Goal: Task Accomplishment & Management: Complete application form

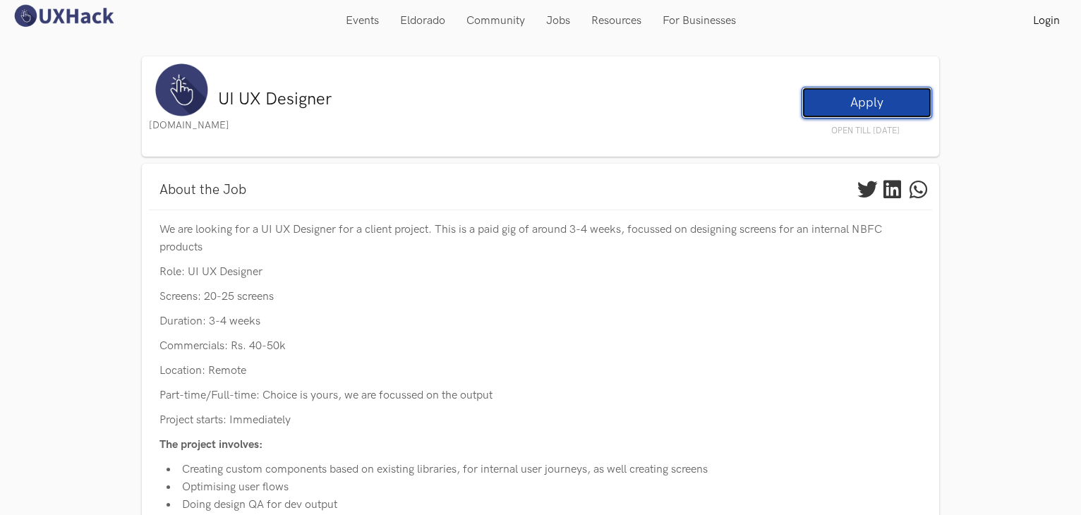
click at [852, 95] on link "Apply" at bounding box center [867, 103] width 131 height 32
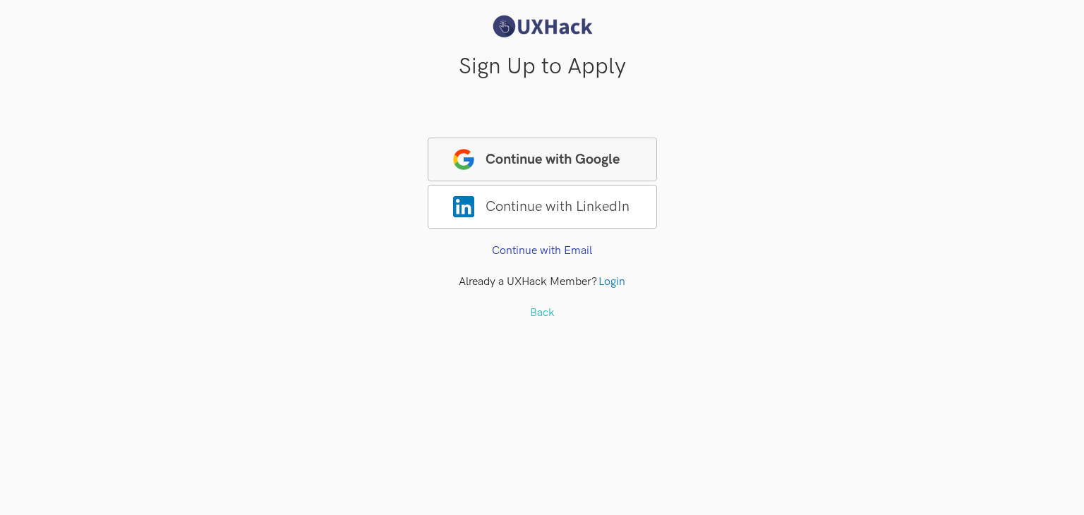
click at [537, 168] on span "Continue with Google" at bounding box center [542, 160] width 229 height 44
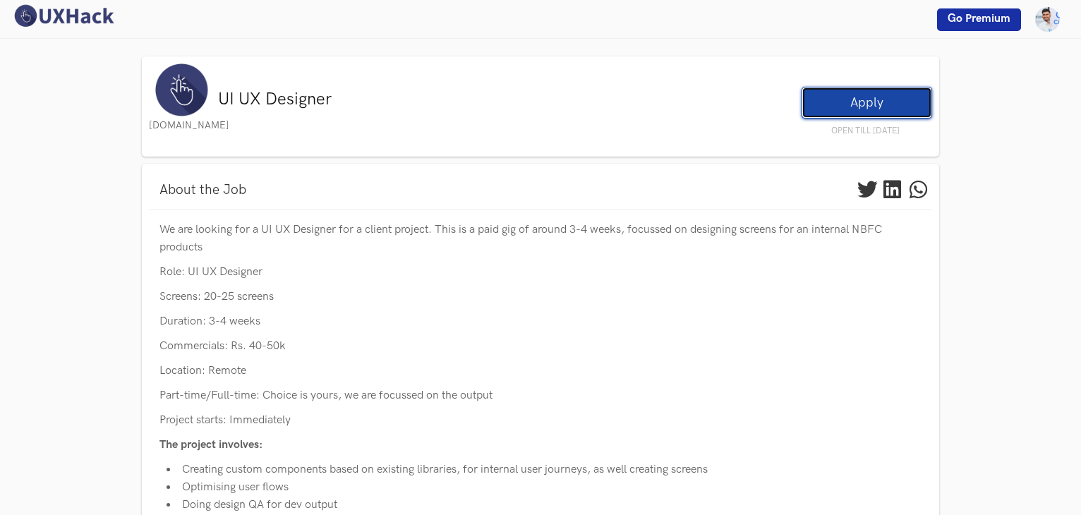
click at [852, 100] on link "Apply" at bounding box center [867, 103] width 131 height 32
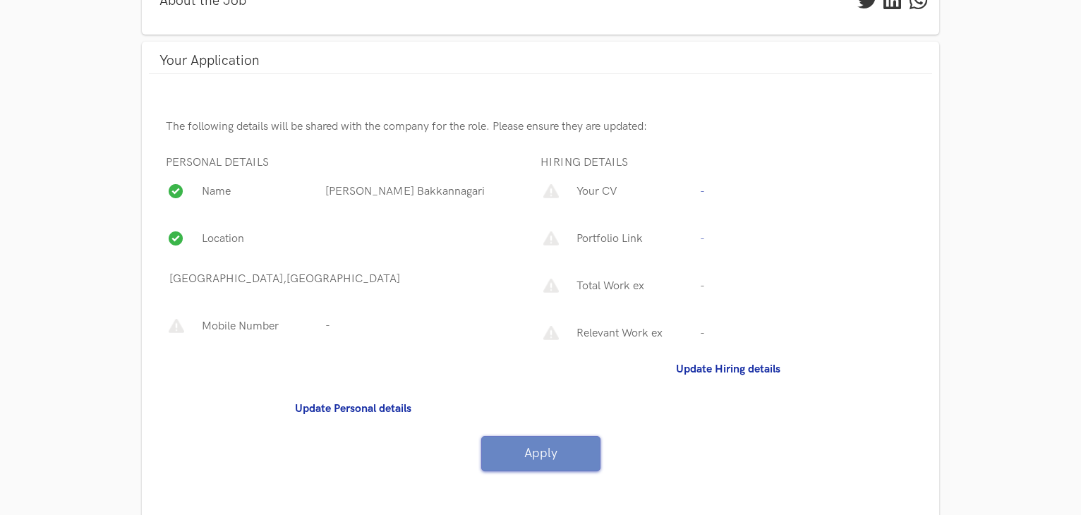
scroll to position [214, 0]
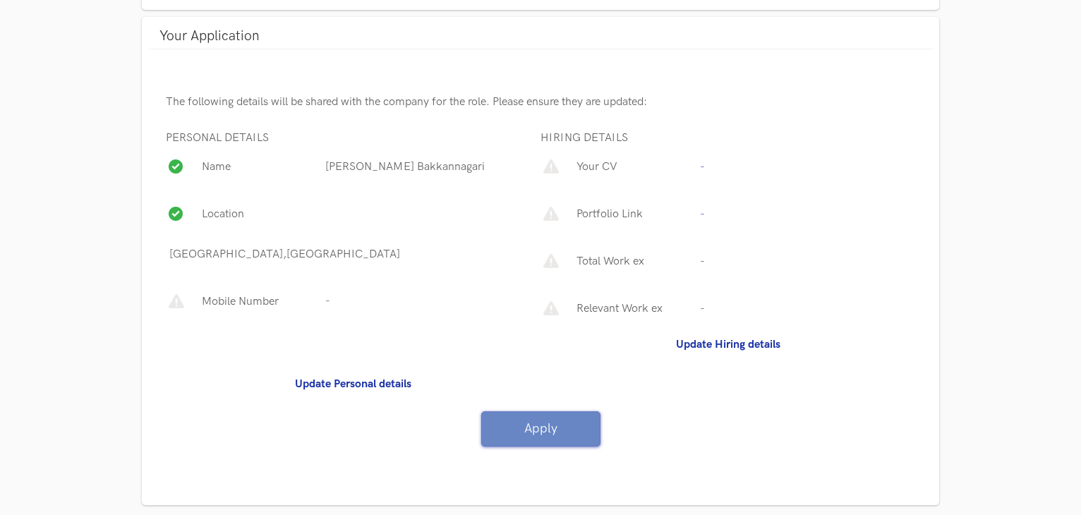
click at [602, 170] on p "Your CV" at bounding box center [634, 167] width 123 height 18
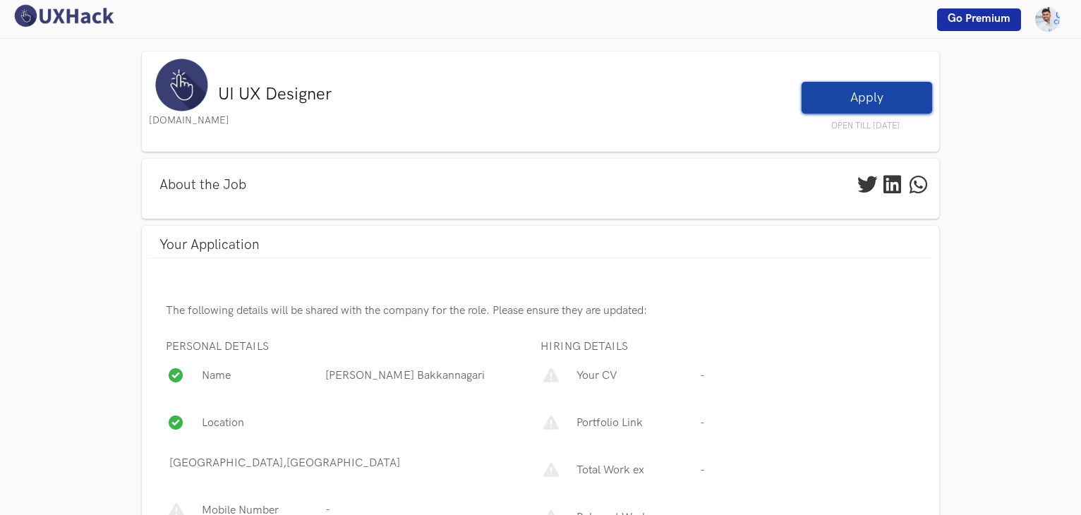
scroll to position [0, 0]
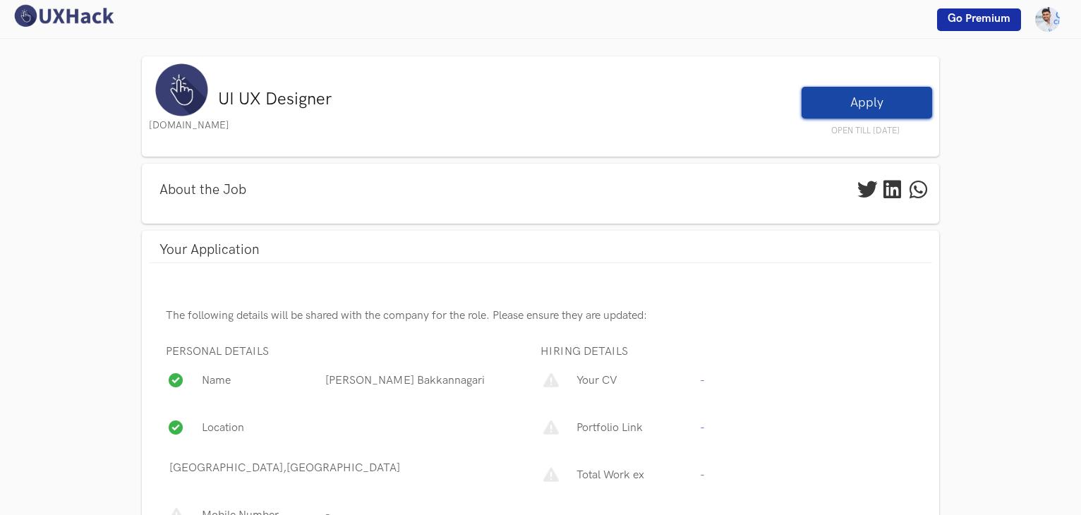
click at [627, 426] on p "Portfolio Link" at bounding box center [634, 428] width 123 height 18
click at [701, 424] on p "-" at bounding box center [700, 428] width 8 height 18
click at [704, 430] on p "-" at bounding box center [700, 428] width 8 height 18
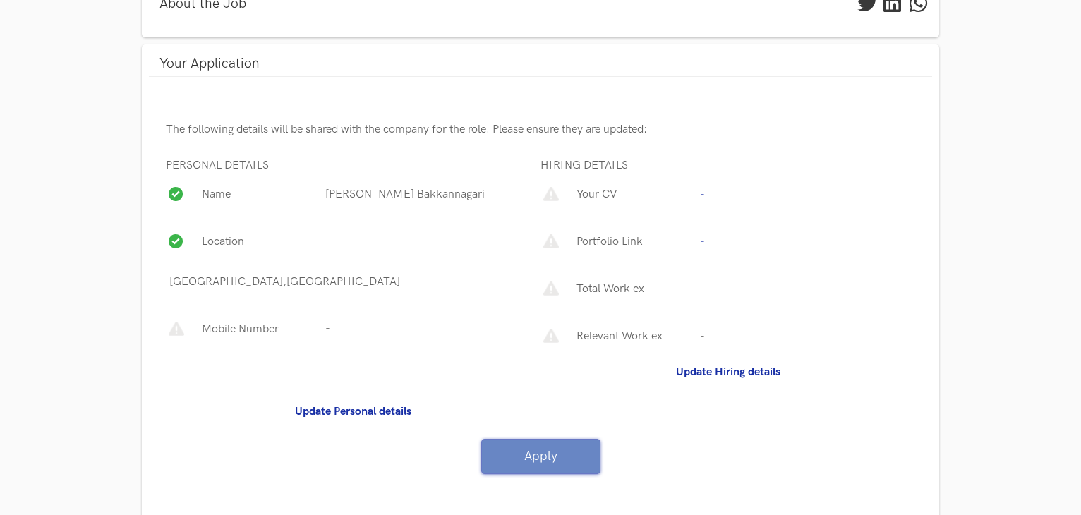
scroll to position [143, 0]
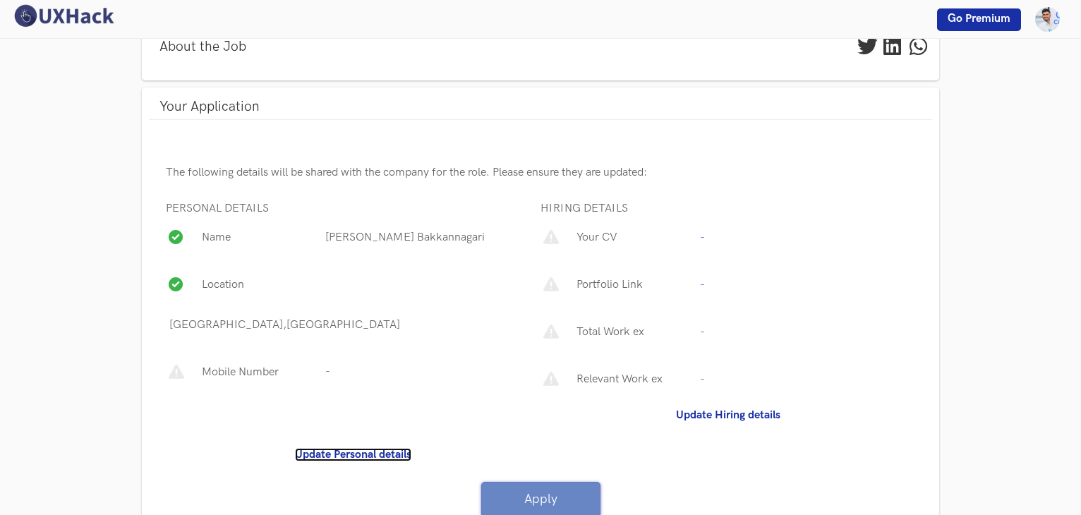
click at [330, 448] on b "Update Personal details" at bounding box center [353, 454] width 116 height 13
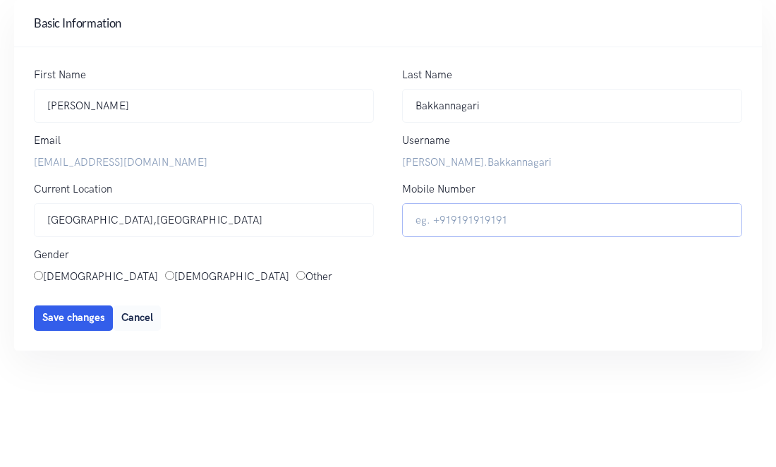
click at [457, 222] on input "Mobile Number" at bounding box center [572, 220] width 340 height 35
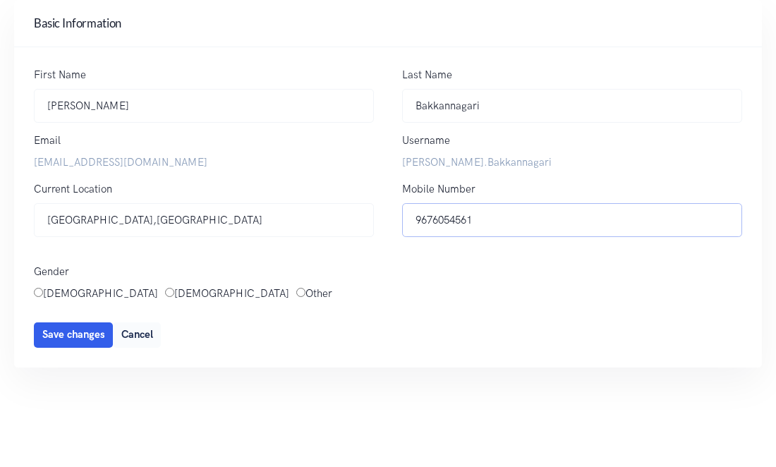
type input "9676054561"
click at [83, 296] on ul "Female Male Other" at bounding box center [185, 294] width 302 height 17
click at [165, 292] on input "Male" at bounding box center [169, 292] width 9 height 9
radio input "true"
click at [92, 335] on span "Save changes" at bounding box center [73, 335] width 63 height 12
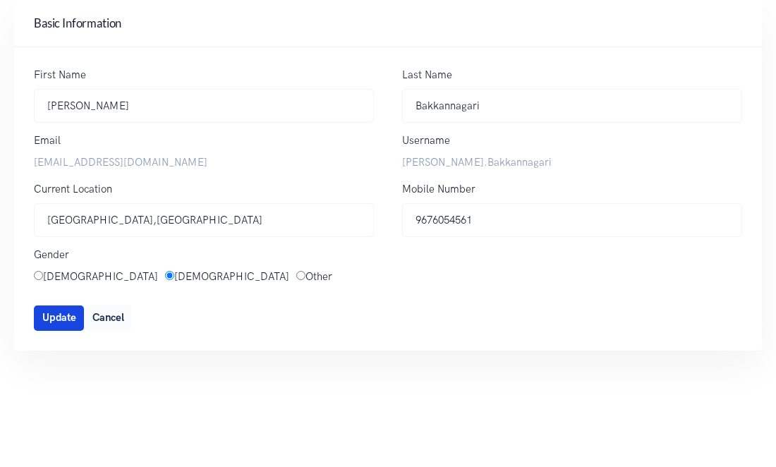
click at [59, 322] on span "Update" at bounding box center [59, 318] width 34 height 12
click at [64, 318] on span "Update" at bounding box center [59, 318] width 34 height 12
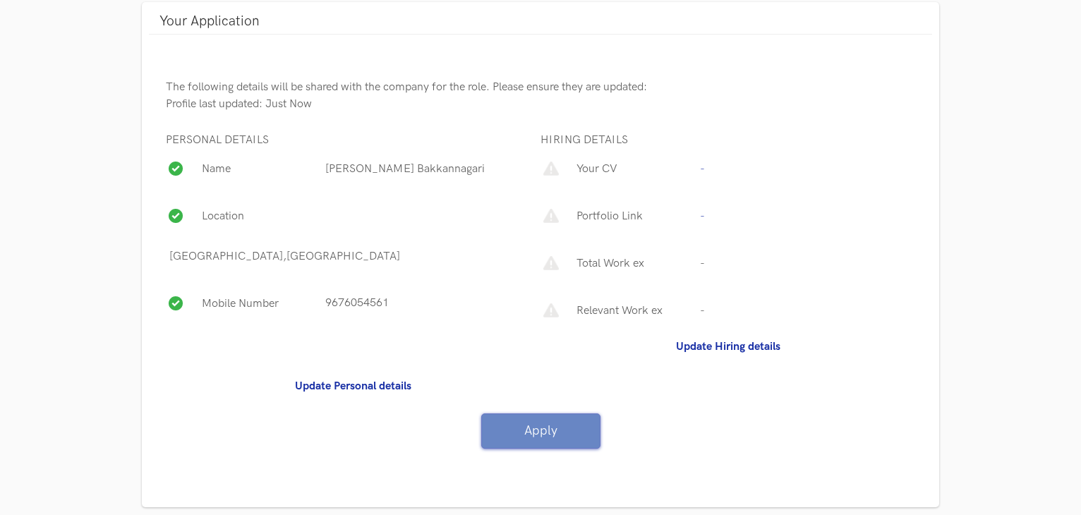
scroll to position [929, 0]
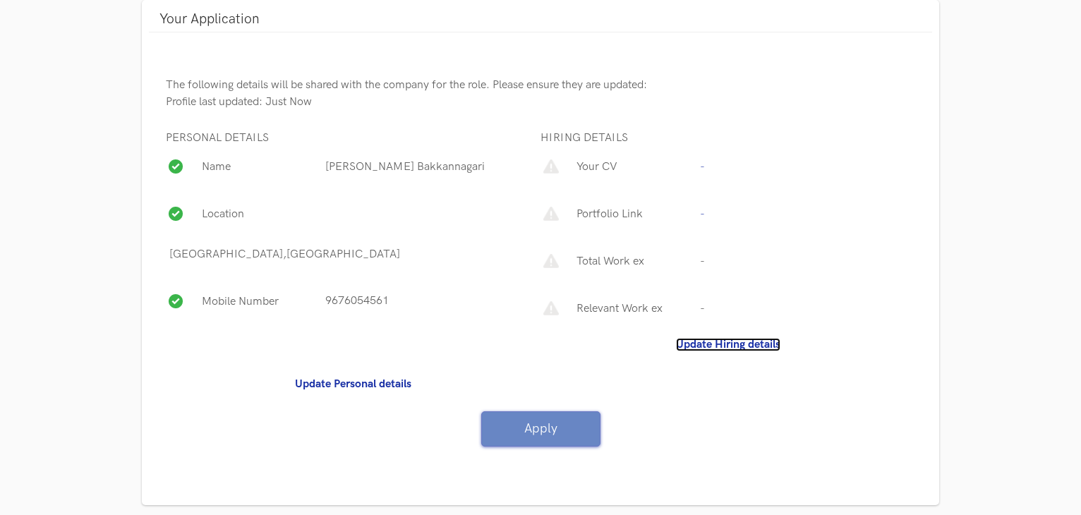
click at [711, 348] on b "Update Hiring details" at bounding box center [728, 344] width 104 height 13
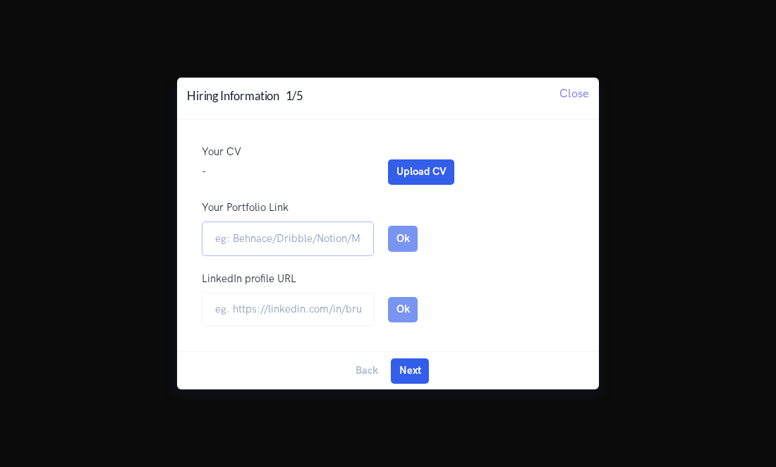
click at [284, 236] on input "Your Portfolio Link" at bounding box center [288, 239] width 172 height 35
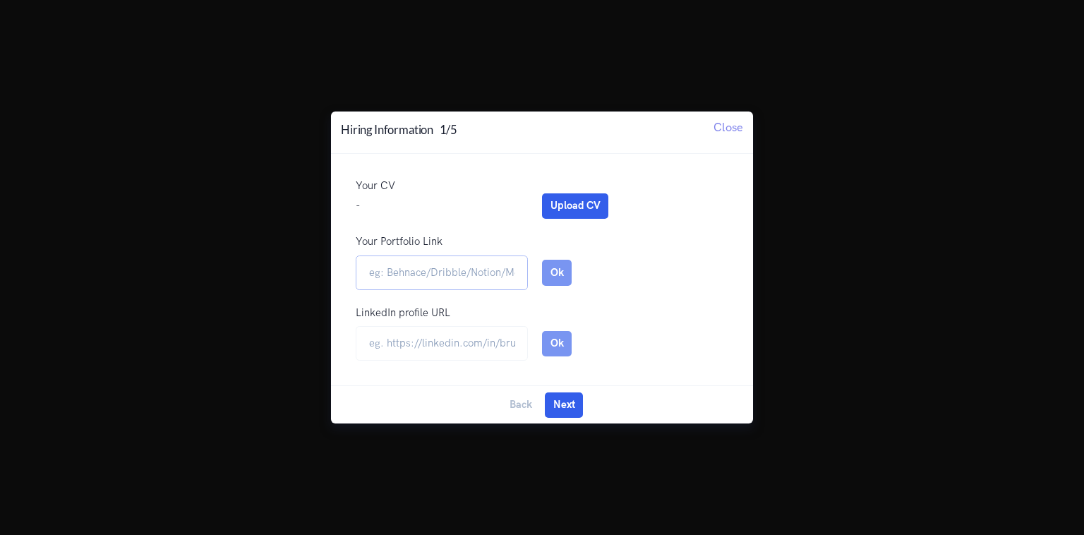
paste input "[URL][DOMAIN_NAME]"
type input "[URL][DOMAIN_NAME]"
click at [443, 350] on input "url" at bounding box center [442, 343] width 172 height 35
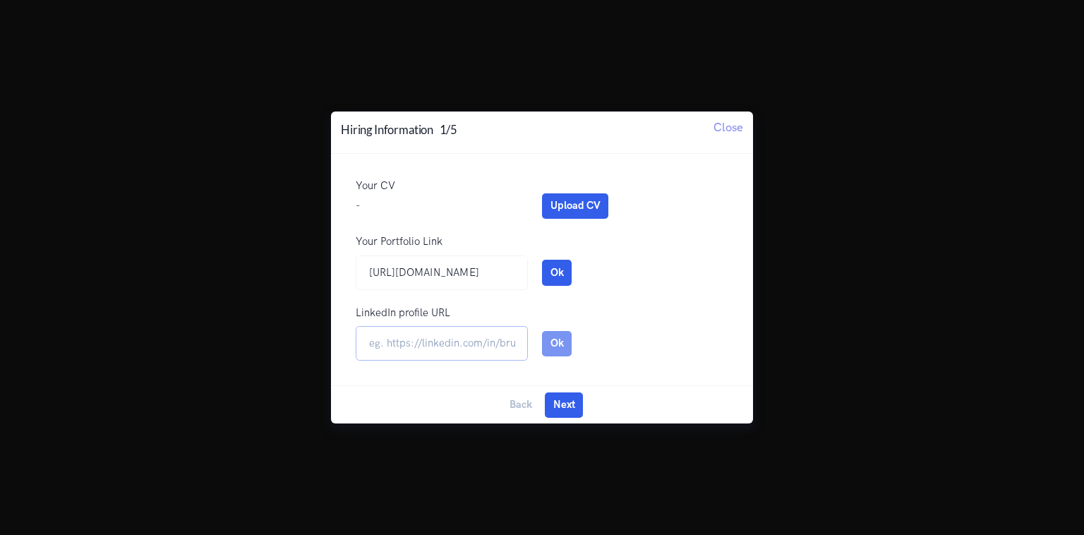
paste input "https://www.linkedin.com/in/sateesh-bakkannagari-675b4a20b/"
type input "https://www.linkedin.com/in/sateesh-bakkannagari-675b4a20b/"
click at [565, 407] on button "Next" at bounding box center [564, 404] width 38 height 25
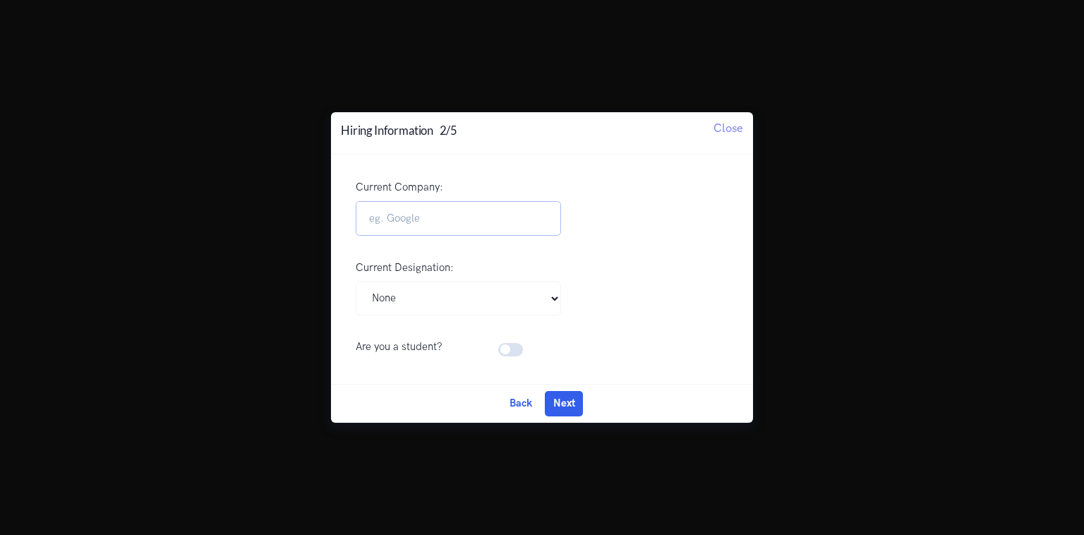
click at [438, 222] on input "Current Company:" at bounding box center [458, 218] width 205 height 35
type input "Apollo Corporate"
click at [433, 301] on select "Pick Your Designation Associate Product Manager Product Designer Product Manage…" at bounding box center [458, 299] width 205 height 35
select select "UI UX Designer"
click at [356, 282] on select "Pick Your Designation Associate Product Manager Product Designer Product Manage…" at bounding box center [458, 299] width 205 height 35
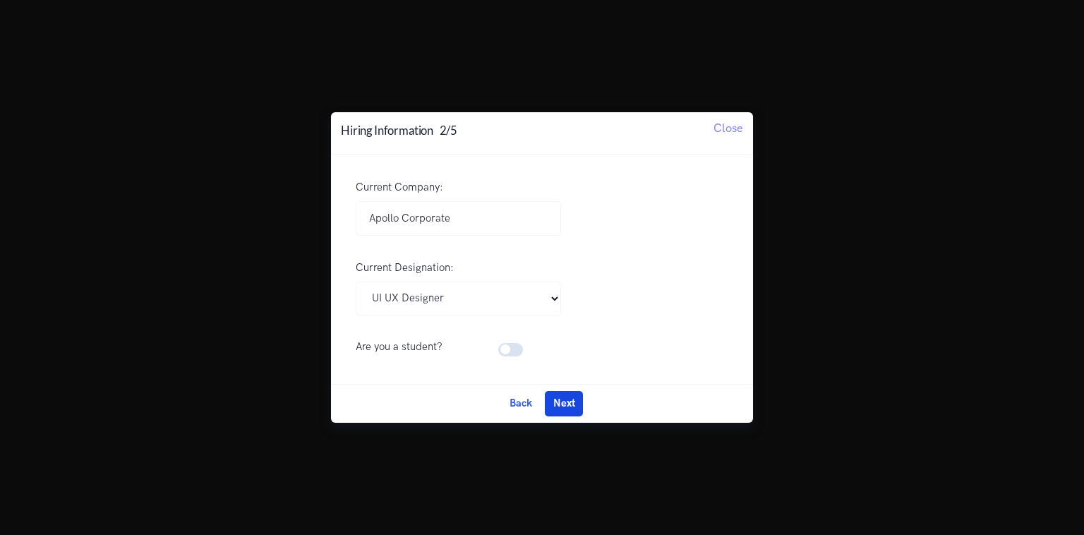
click at [554, 394] on button "Next" at bounding box center [564, 403] width 38 height 25
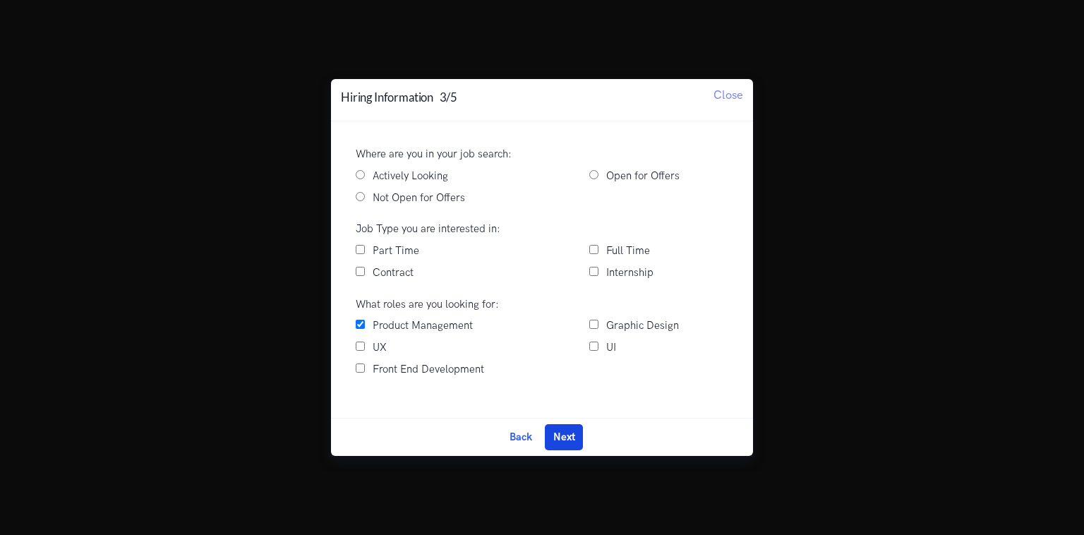
click at [567, 433] on button "Next" at bounding box center [564, 436] width 38 height 25
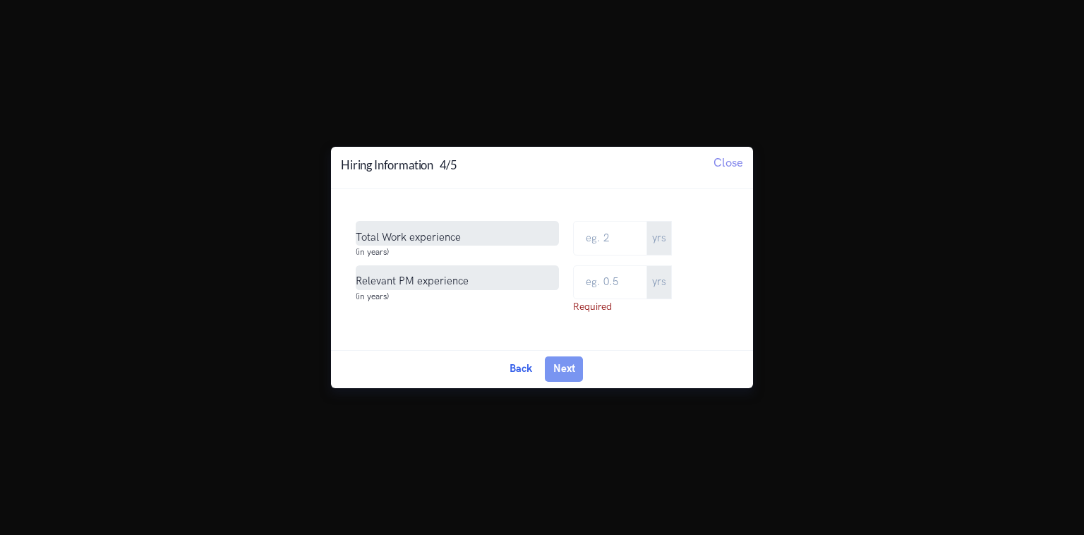
click at [453, 229] on span "Total Work experience" at bounding box center [457, 233] width 203 height 25
click at [640, 238] on input "Total Work Experience" at bounding box center [610, 238] width 74 height 35
type input "3"
click at [613, 286] on input "text" at bounding box center [610, 282] width 74 height 35
click at [567, 371] on button "Next" at bounding box center [564, 368] width 38 height 25
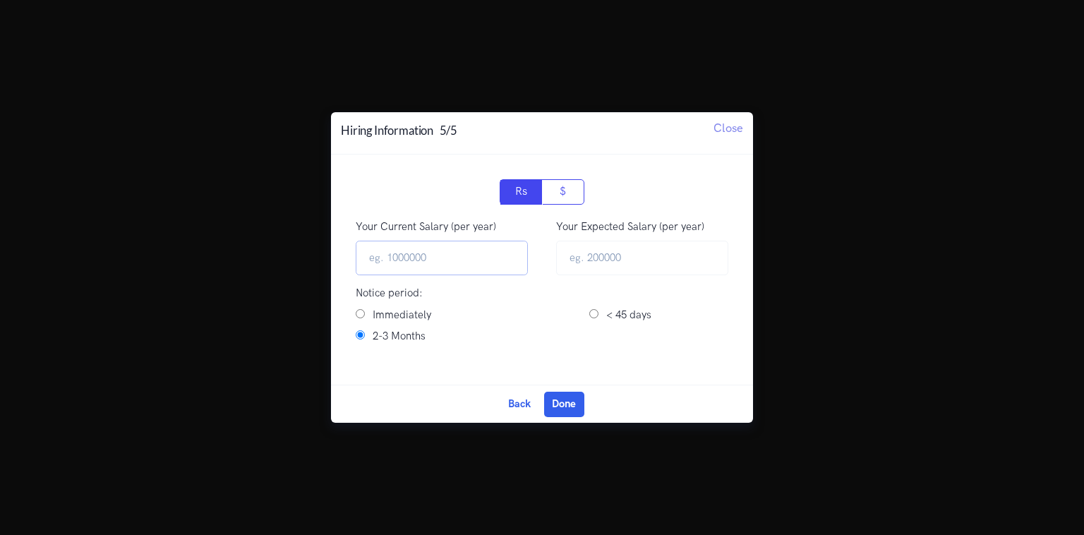
click at [474, 250] on input "Your Current Salary (per year)" at bounding box center [442, 258] width 172 height 35
type input "500000"
click at [596, 311] on input "< 45 days" at bounding box center [593, 313] width 9 height 9
radio input "true"
click at [565, 398] on button "Done" at bounding box center [564, 404] width 40 height 25
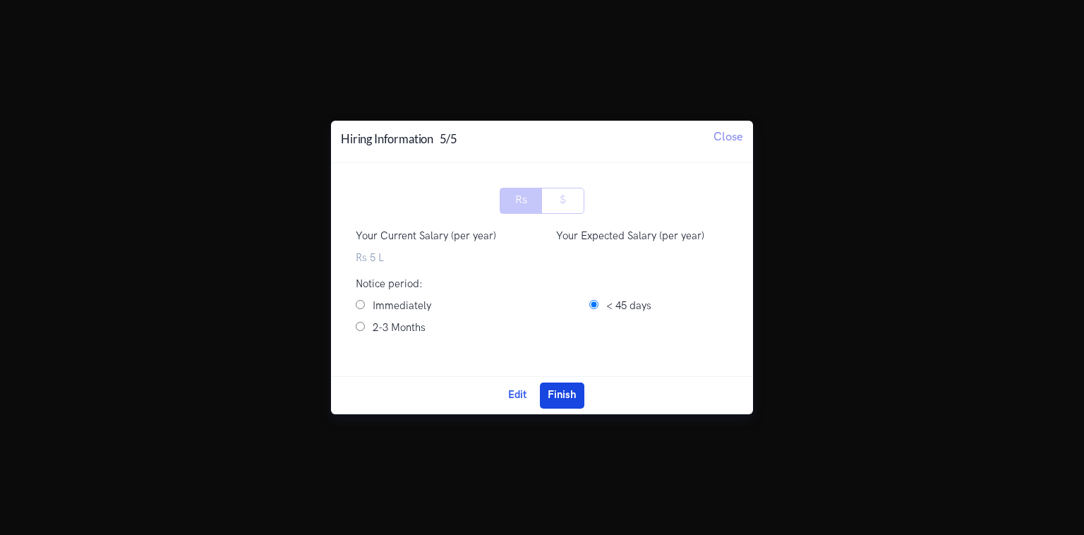
click at [565, 398] on button "Finish" at bounding box center [562, 394] width 44 height 25
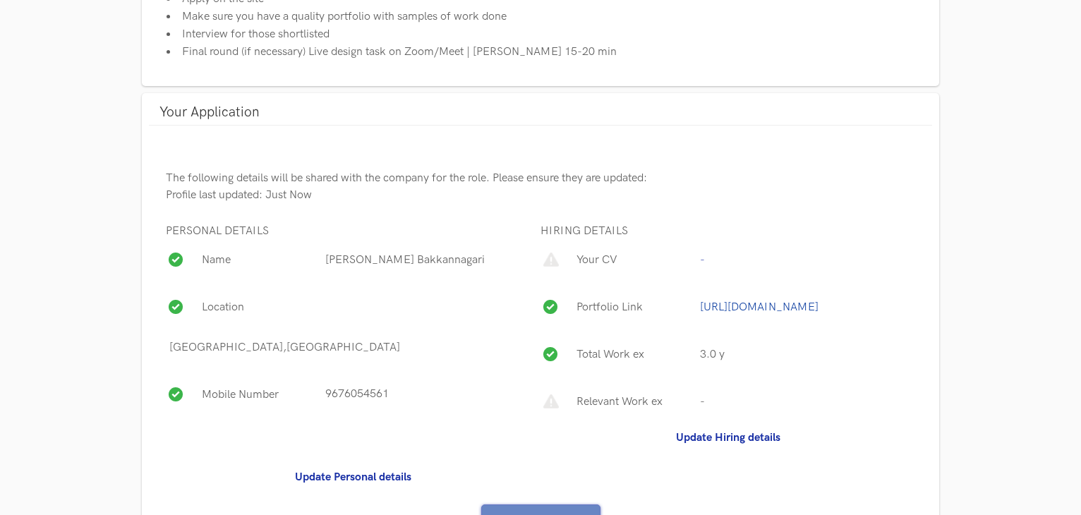
scroll to position [968, 0]
